Goal: Information Seeking & Learning: Learn about a topic

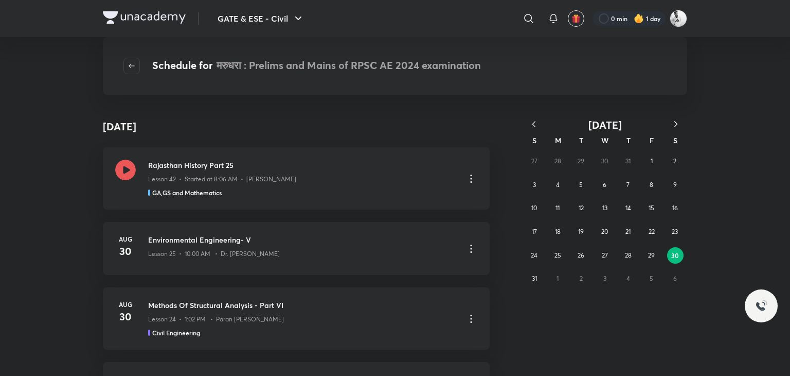
click at [530, 122] on icon "button" at bounding box center [534, 124] width 10 height 10
click at [554, 182] on button "7" at bounding box center [557, 184] width 16 height 16
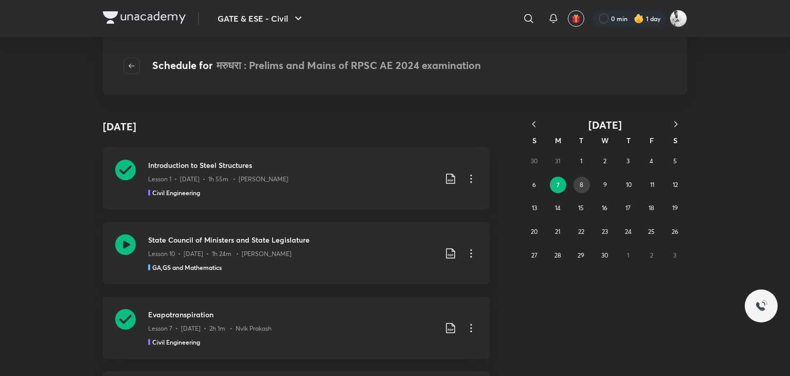
click at [580, 184] on abbr "8" at bounding box center [582, 185] width 4 height 8
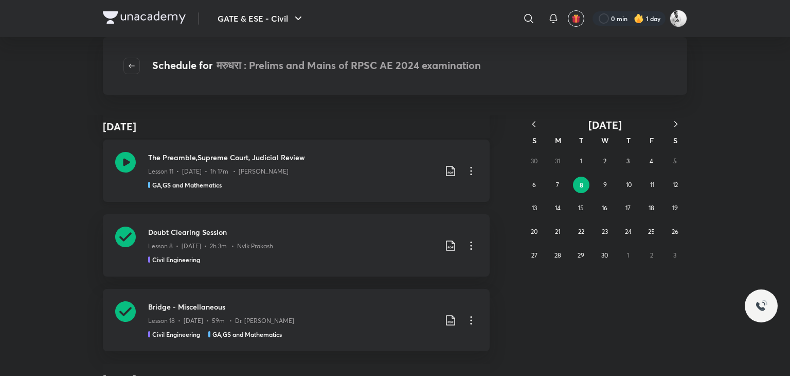
scroll to position [83, 0]
click at [121, 237] on icon at bounding box center [125, 235] width 21 height 21
